Goal: Task Accomplishment & Management: Complete application form

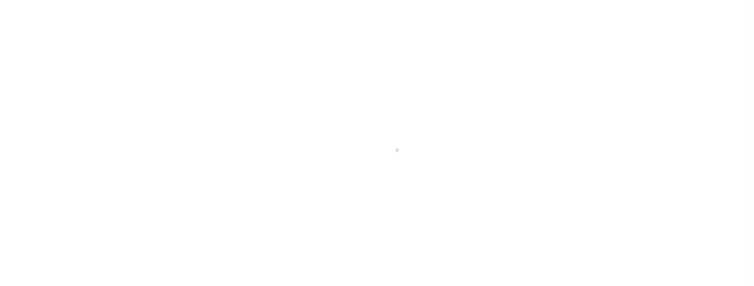
select select "100"
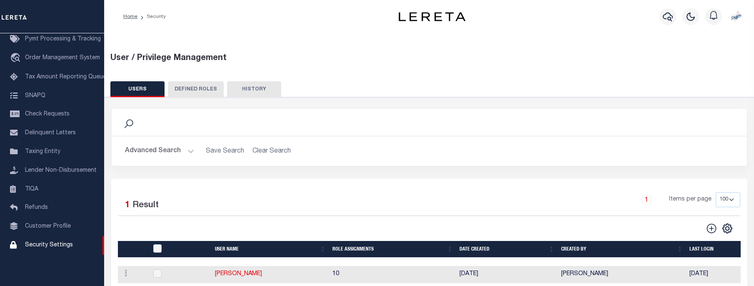
click at [129, 119] on icon at bounding box center [128, 123] width 9 height 9
click at [127, 124] on icon at bounding box center [128, 123] width 9 height 9
click at [129, 119] on icon at bounding box center [128, 123] width 11 height 11
click at [140, 153] on button "Advanced Search" at bounding box center [159, 151] width 69 height 16
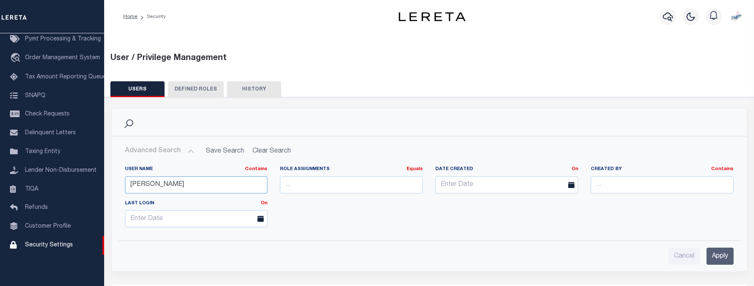
drag, startPoint x: 159, startPoint y: 180, endPoint x: 67, endPoint y: 176, distance: 91.3
click at [67, 176] on div "Home Security" at bounding box center [377, 215] width 754 height 431
click at [722, 255] on input "Apply" at bounding box center [719, 255] width 27 height 17
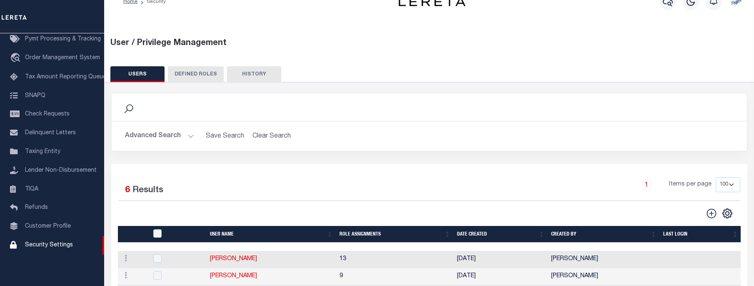
scroll to position [0, 0]
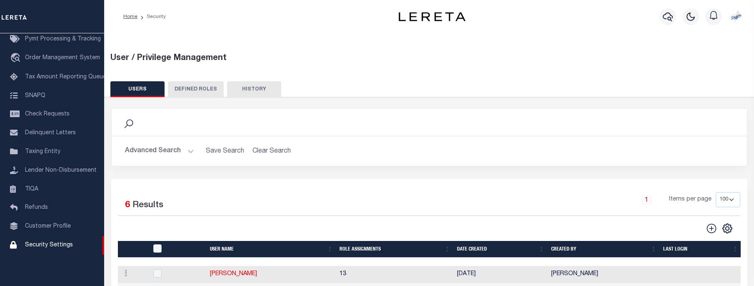
click at [149, 154] on button "Advanced Search" at bounding box center [159, 151] width 69 height 16
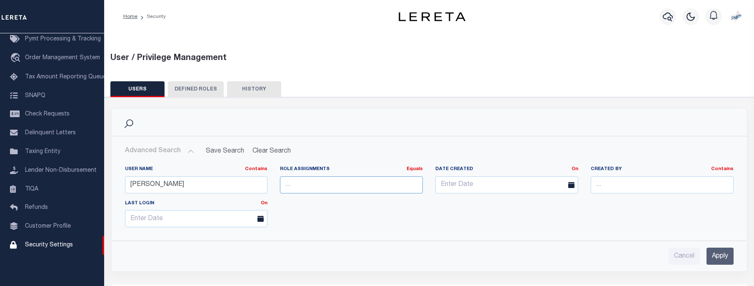
click at [332, 188] on input "number" at bounding box center [351, 184] width 143 height 17
click at [181, 182] on input "[PERSON_NAME]" at bounding box center [196, 184] width 143 height 17
drag, startPoint x: 106, startPoint y: 176, endPoint x: -3, endPoint y: 161, distance: 110.5
click at [125, 176] on input "[PERSON_NAME]" at bounding box center [196, 184] width 143 height 17
type input "[PERSON_NAME]"
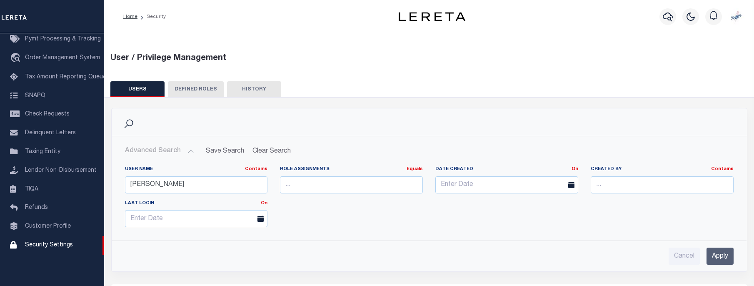
click at [717, 255] on input "Apply" at bounding box center [719, 255] width 27 height 17
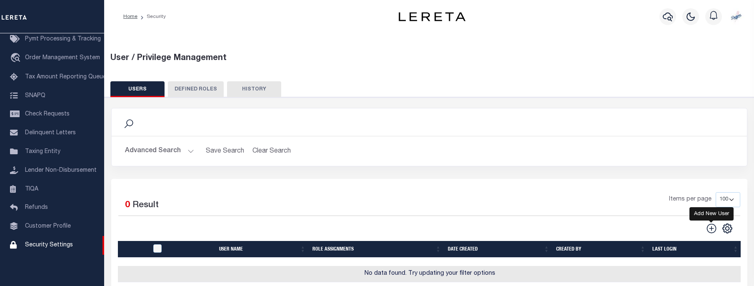
click at [711, 230] on icon "" at bounding box center [711, 228] width 11 height 11
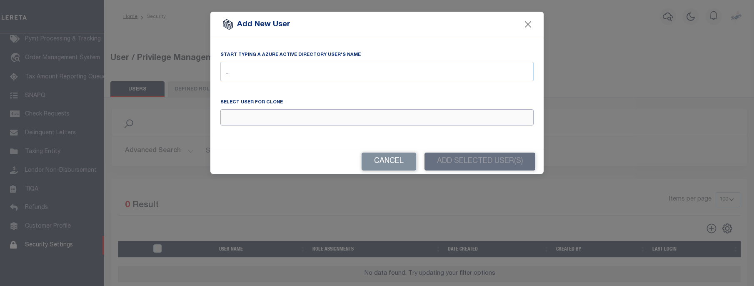
click at [301, 114] on input "Email" at bounding box center [376, 117] width 313 height 16
drag, startPoint x: 261, startPoint y: 122, endPoint x: 123, endPoint y: 100, distance: 140.1
click at [220, 109] on input "[PERSON_NAME]" at bounding box center [376, 117] width 313 height 16
type input "r"
type input "s"
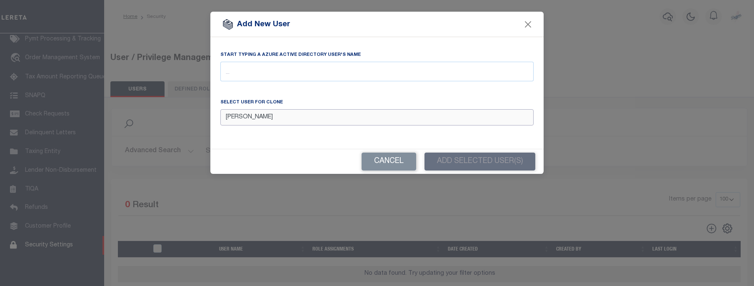
click at [305, 118] on input "[PERSON_NAME]" at bounding box center [376, 117] width 313 height 16
drag, startPoint x: 271, startPoint y: 117, endPoint x: 23, endPoint y: 106, distance: 248.0
click at [220, 109] on input "[PERSON_NAME]" at bounding box center [376, 117] width 313 height 16
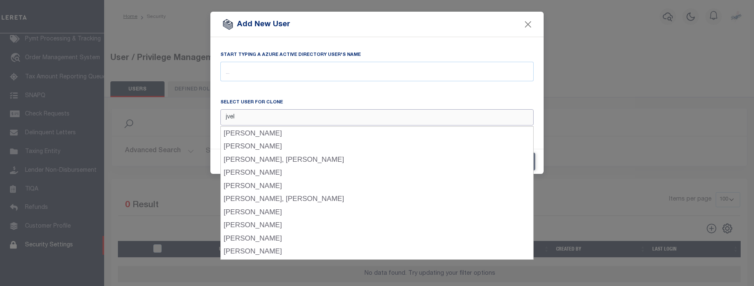
type input "jvela"
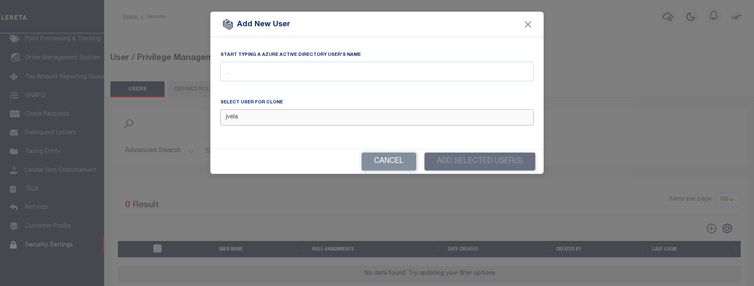
click at [220, 109] on input "jvela" at bounding box center [376, 117] width 313 height 16
click at [251, 68] on input "text" at bounding box center [376, 73] width 313 height 16
drag, startPoint x: 137, startPoint y: 51, endPoint x: 35, endPoint y: 27, distance: 104.8
click at [220, 65] on input "cmendo" at bounding box center [376, 73] width 313 height 16
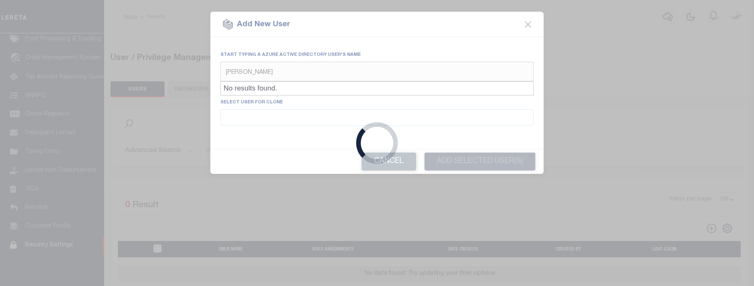
type input "[PERSON_NAME]"
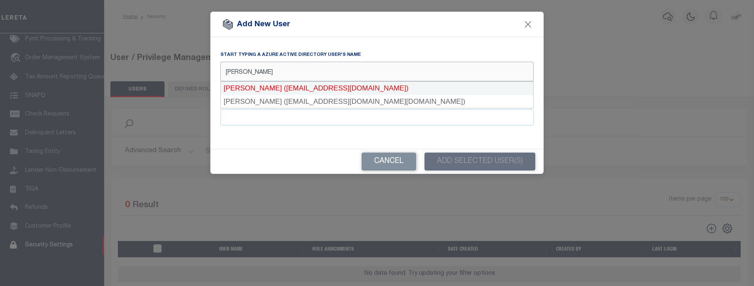
click at [253, 90] on div "[PERSON_NAME] ([EMAIL_ADDRESS][DOMAIN_NAME])" at bounding box center [377, 88] width 312 height 13
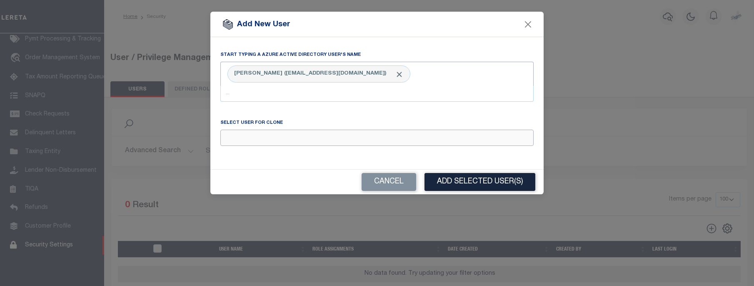
click at [246, 141] on input "Email" at bounding box center [376, 137] width 313 height 16
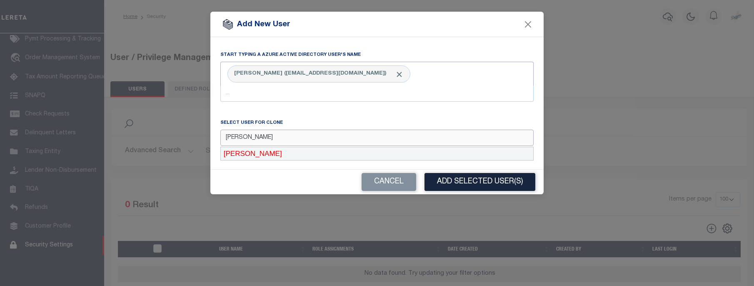
click at [274, 156] on div "[PERSON_NAME]" at bounding box center [377, 153] width 312 height 13
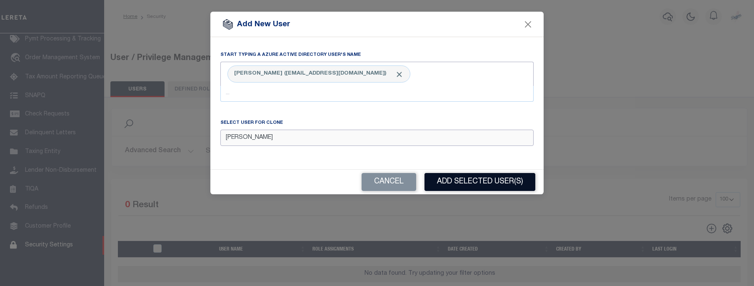
type input "[PERSON_NAME]"
click at [445, 181] on button "Add Selected User(s)" at bounding box center [479, 182] width 111 height 18
